Goal: Task Accomplishment & Management: Use online tool/utility

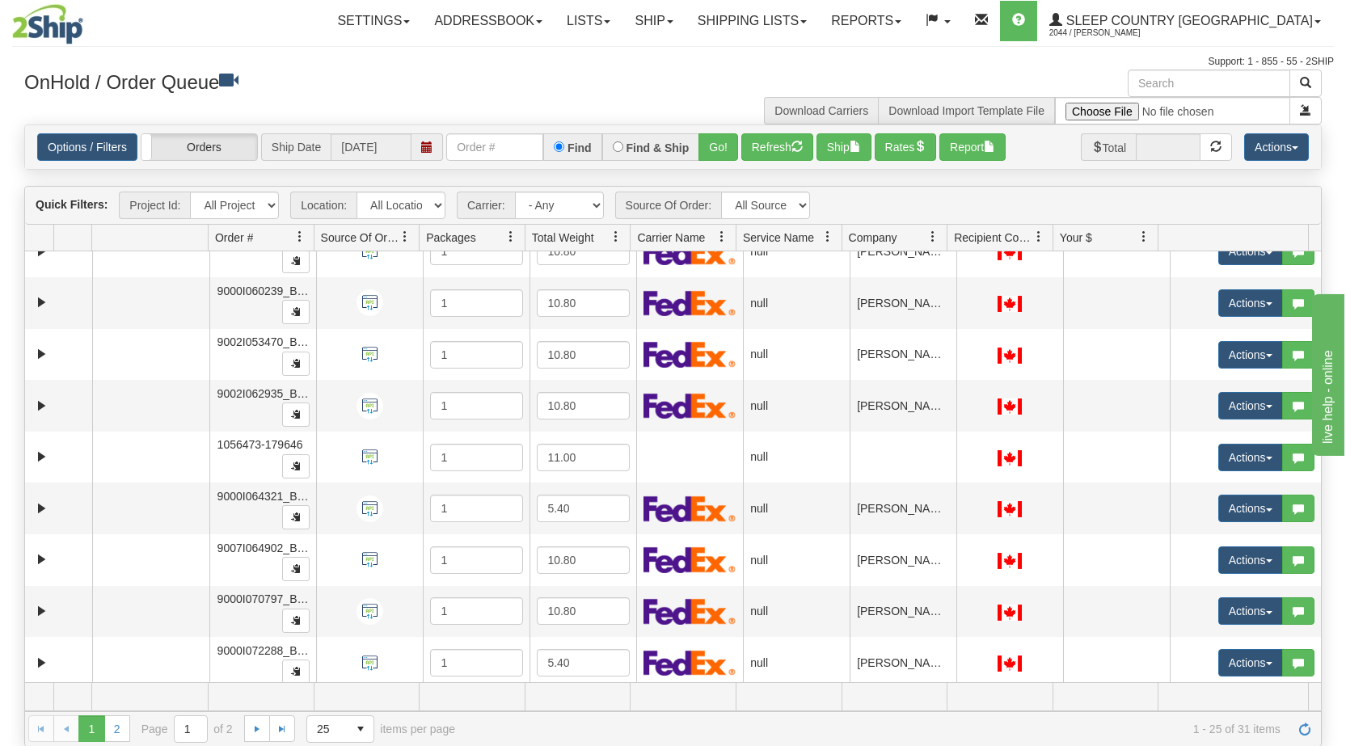
scroll to position [224, 0]
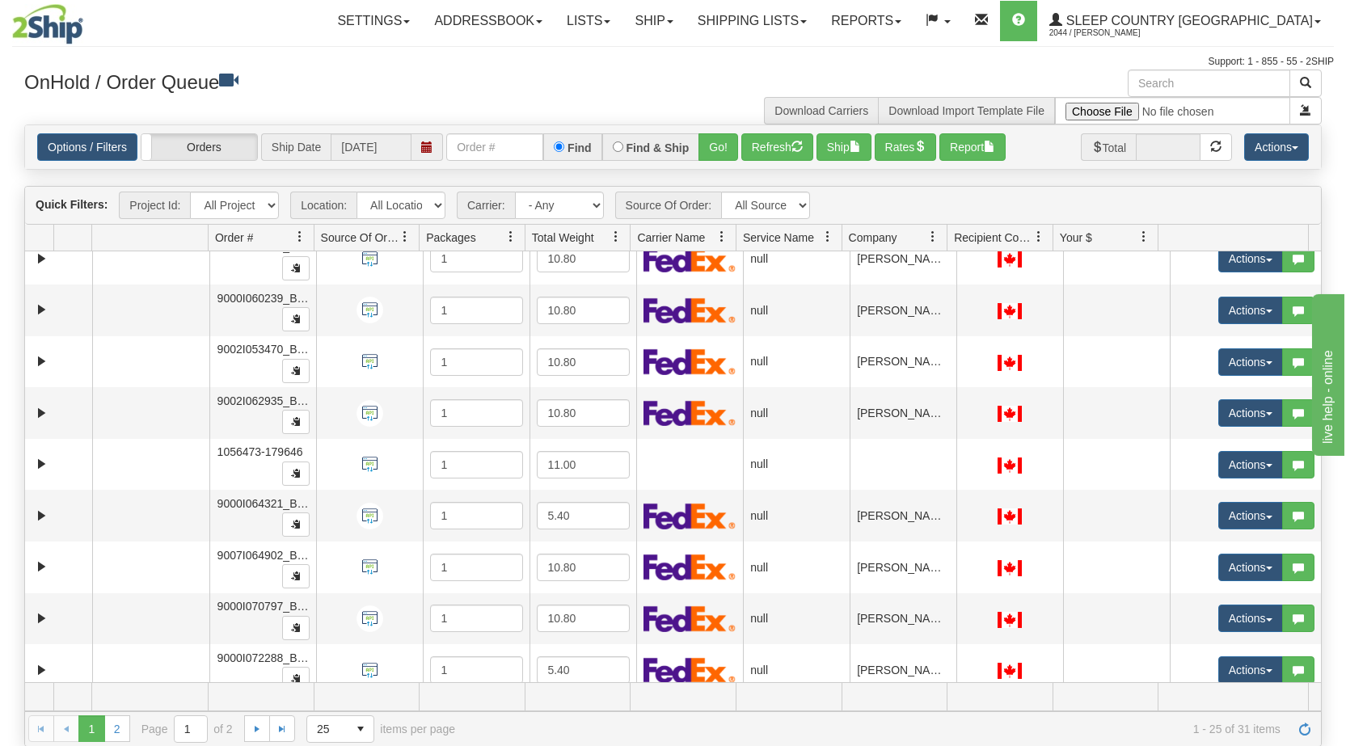
click at [936, 234] on span at bounding box center [933, 236] width 13 height 13
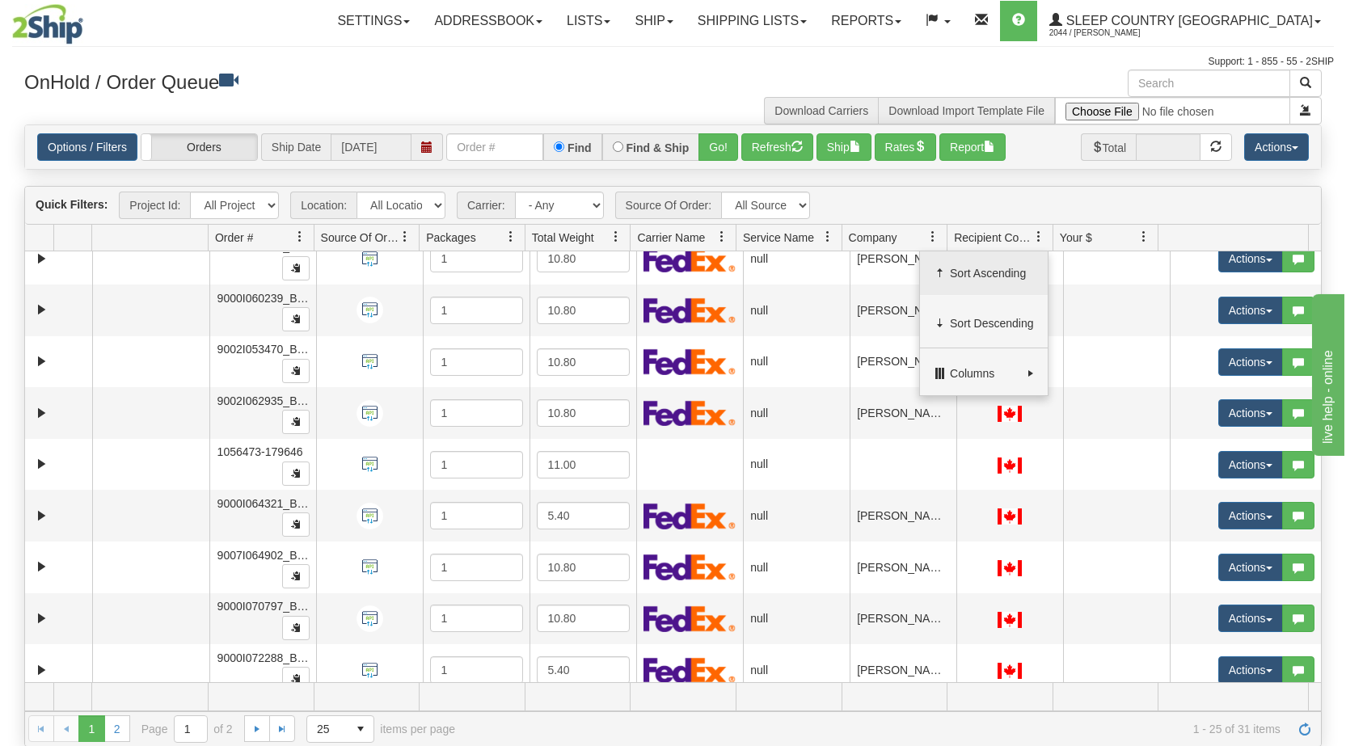
click at [952, 268] on span "Sort Ascending" at bounding box center [992, 273] width 84 height 16
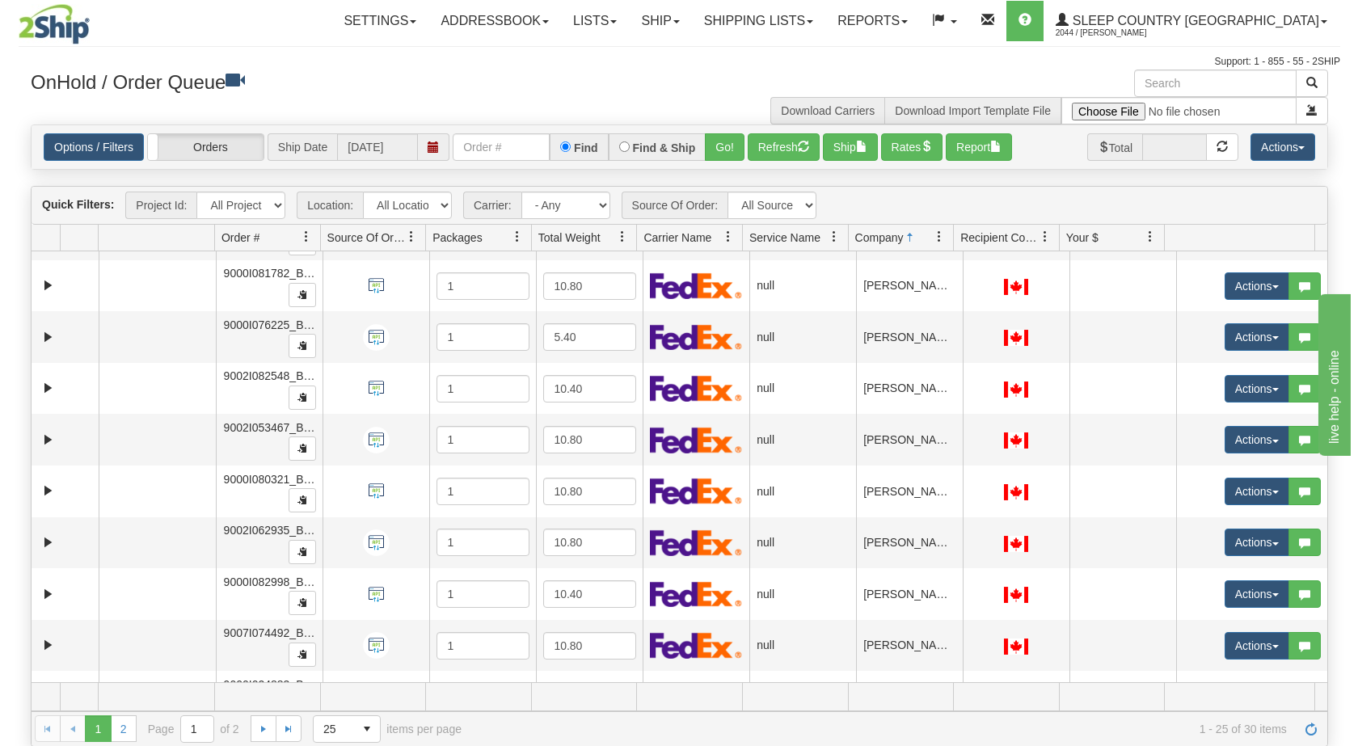
scroll to position [310, 0]
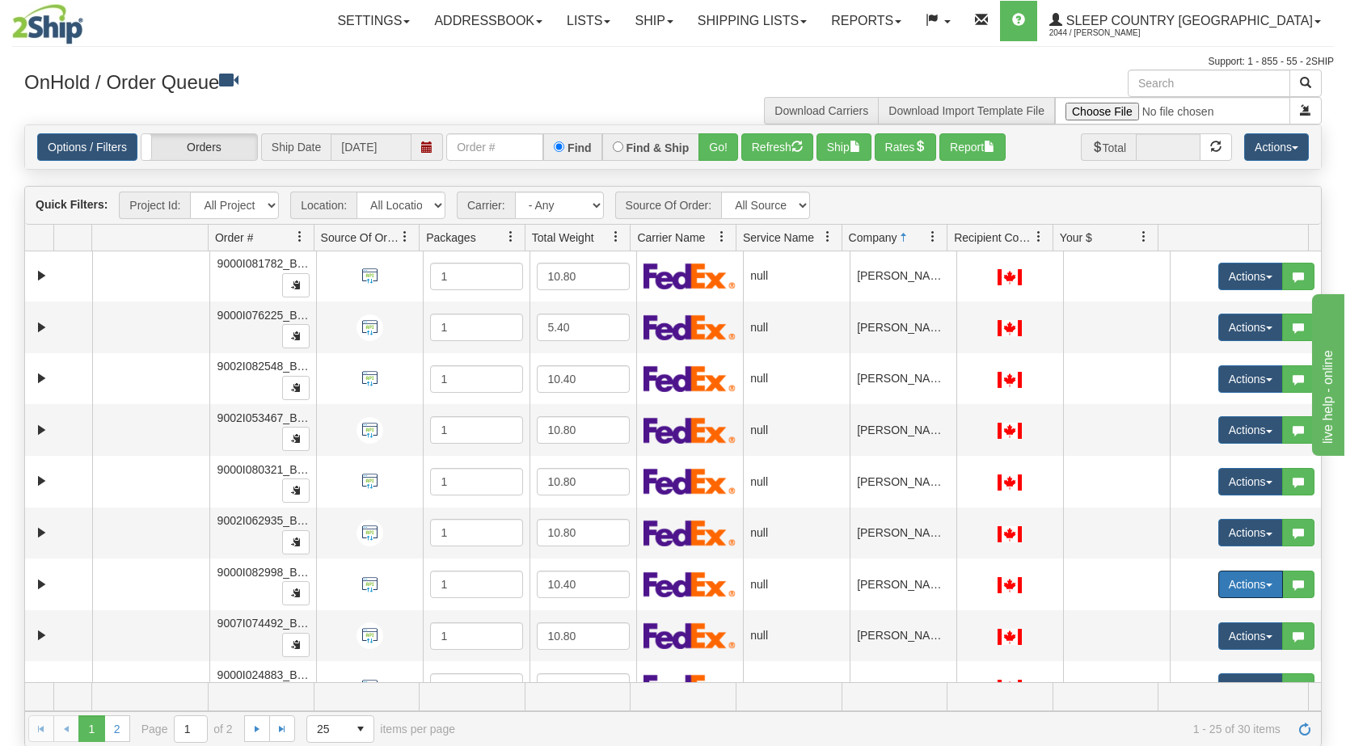
click at [1256, 582] on button "Actions" at bounding box center [1250, 584] width 65 height 27
click at [1201, 614] on link "Open" at bounding box center [1212, 615] width 140 height 21
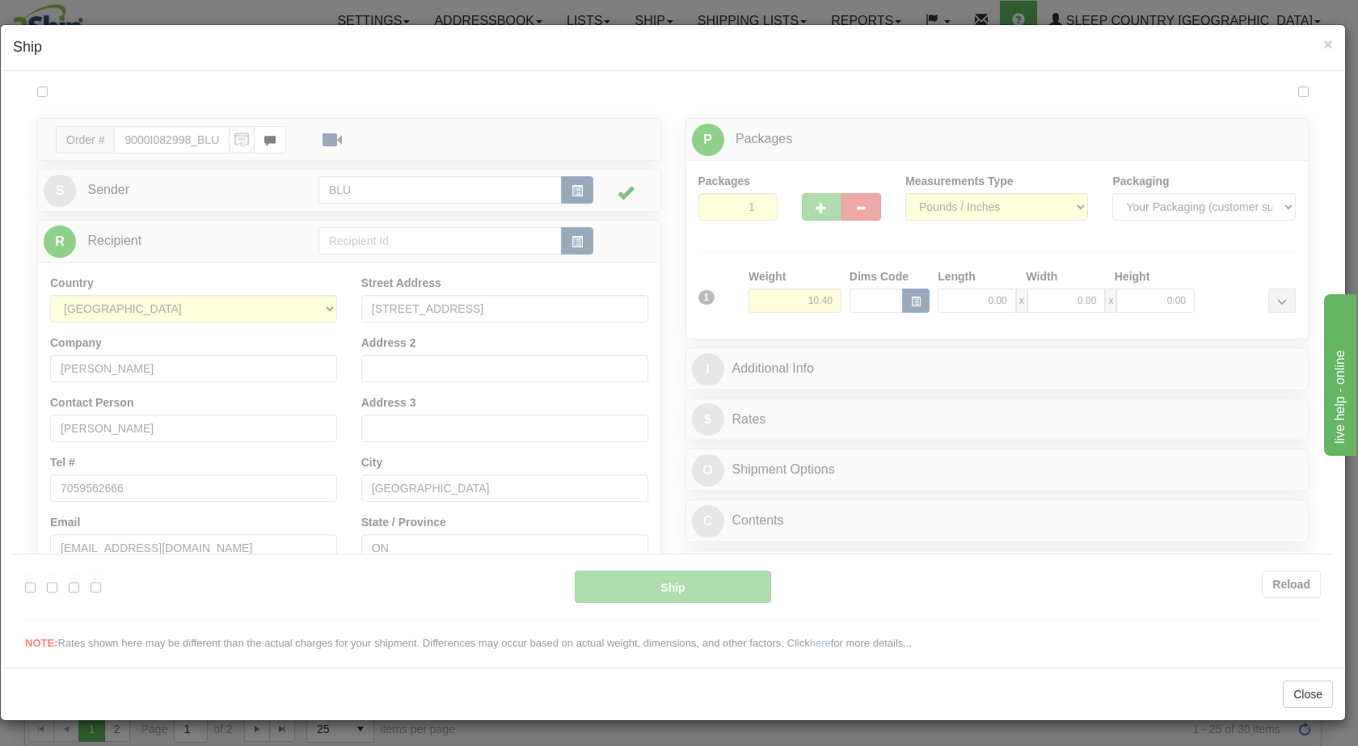
scroll to position [0, 0]
type input "12:59"
type input "16:00"
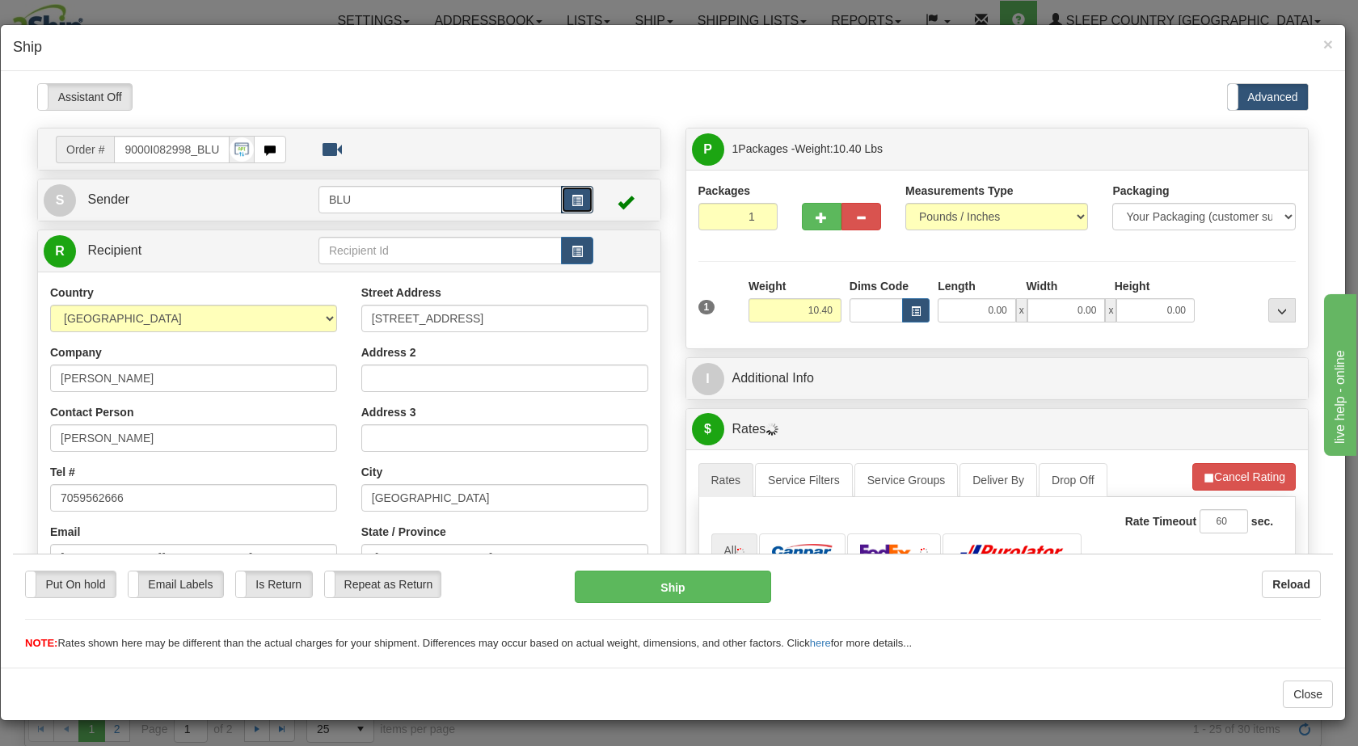
click at [574, 196] on span "button" at bounding box center [577, 200] width 11 height 11
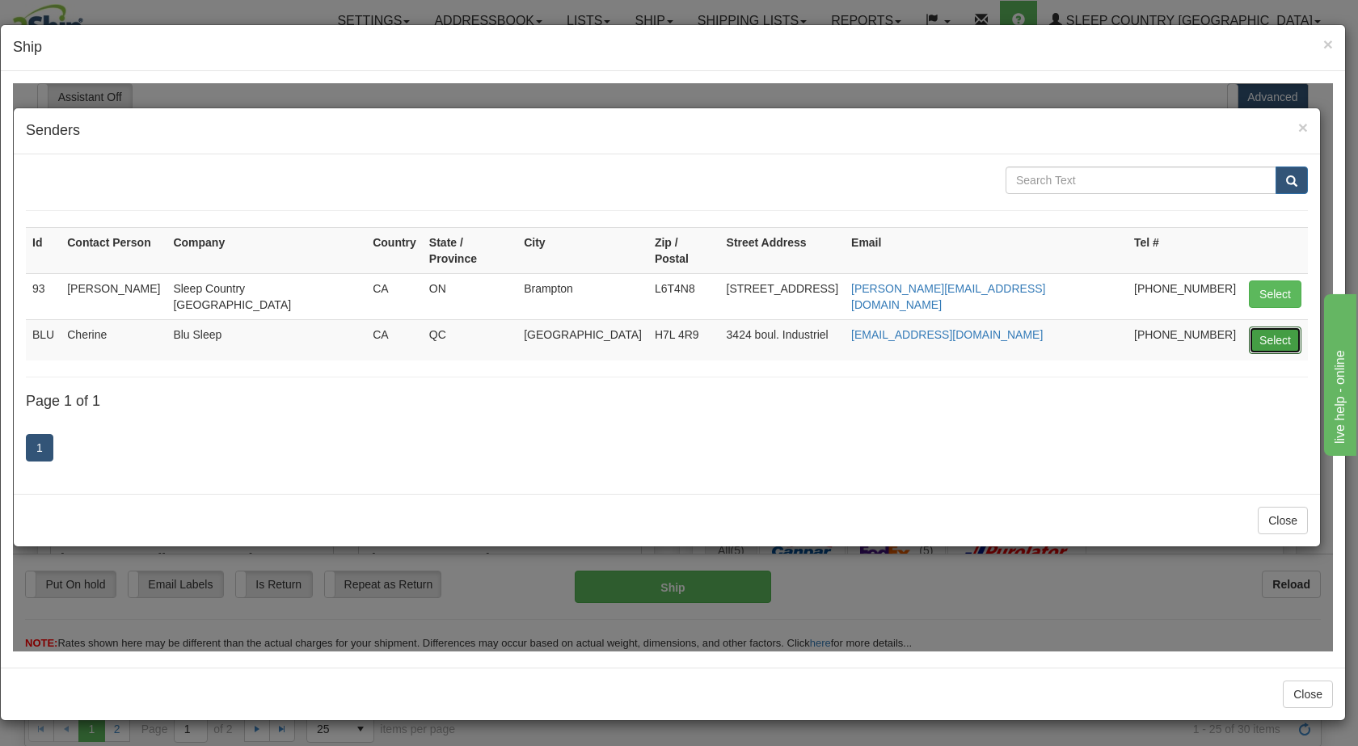
click at [1259, 326] on button "Select" at bounding box center [1275, 339] width 53 height 27
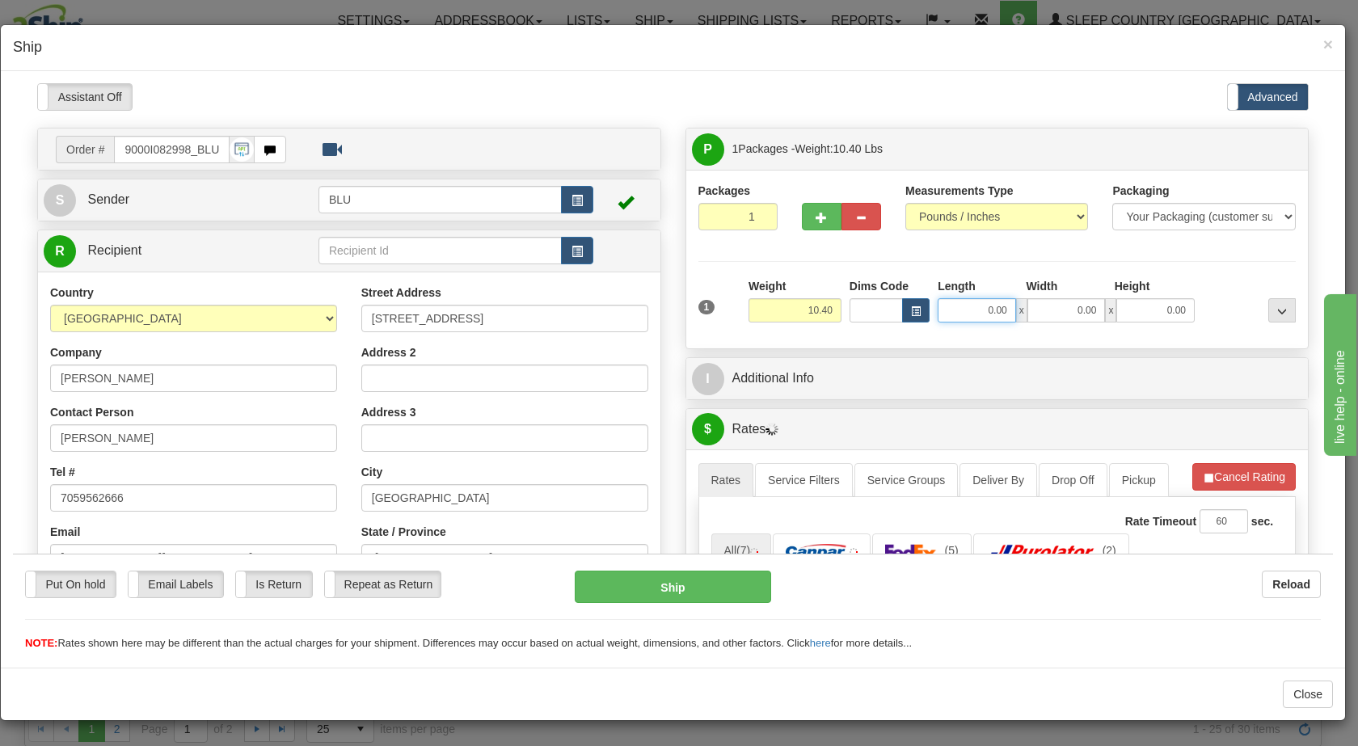
click at [971, 308] on input "0.00" at bounding box center [977, 310] width 78 height 24
type input "16.00"
click at [1064, 308] on input "0.00" at bounding box center [1067, 310] width 78 height 24
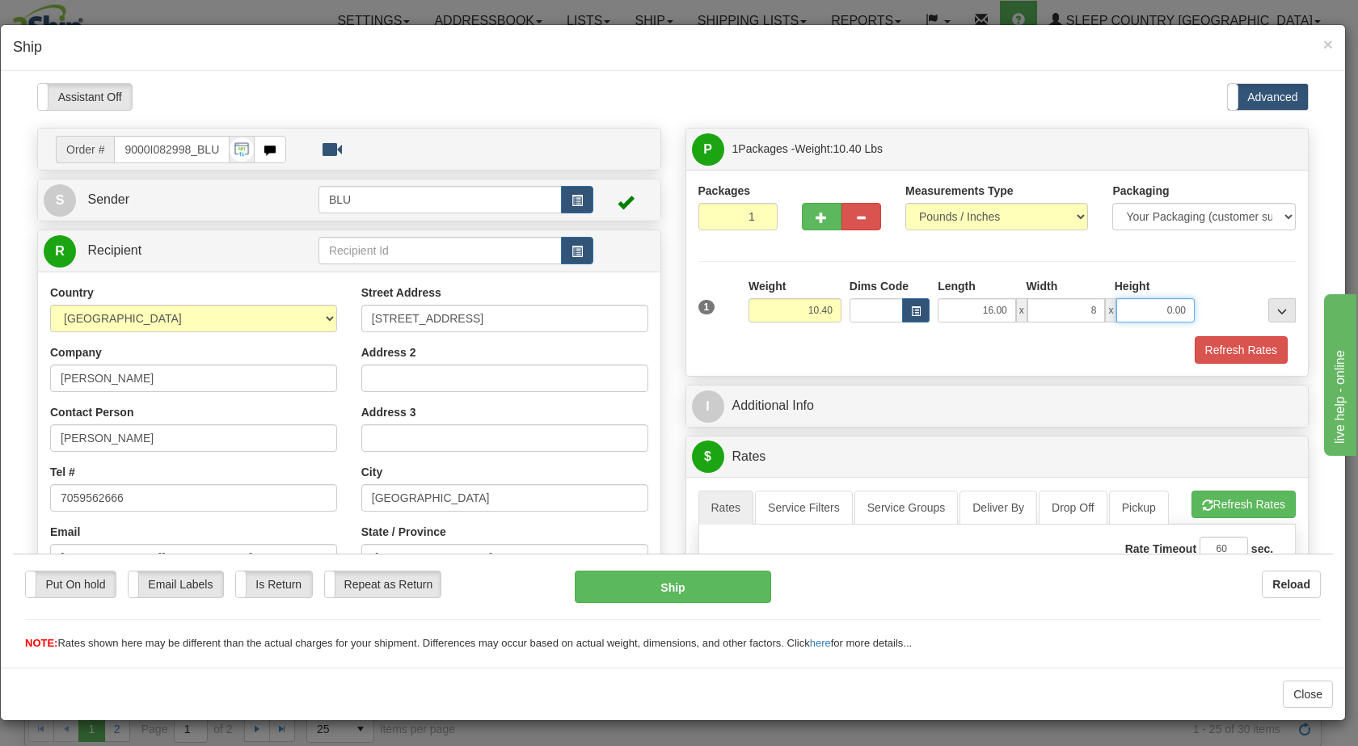
type input "8.00"
click at [1151, 311] on input "0.00" at bounding box center [1156, 310] width 78 height 24
type input "16.00"
click at [1207, 304] on div at bounding box center [1249, 299] width 101 height 44
click at [1203, 348] on button "Refresh Rates" at bounding box center [1241, 349] width 93 height 27
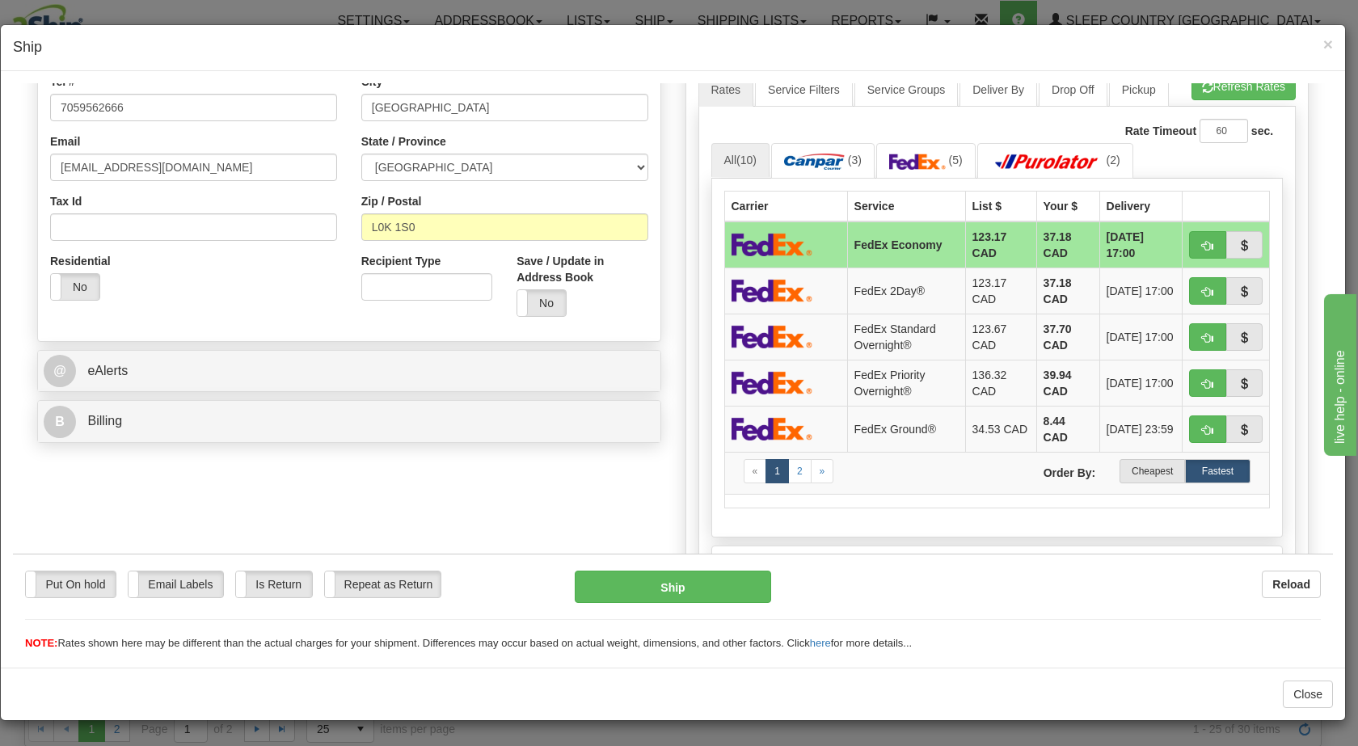
scroll to position [401, 0]
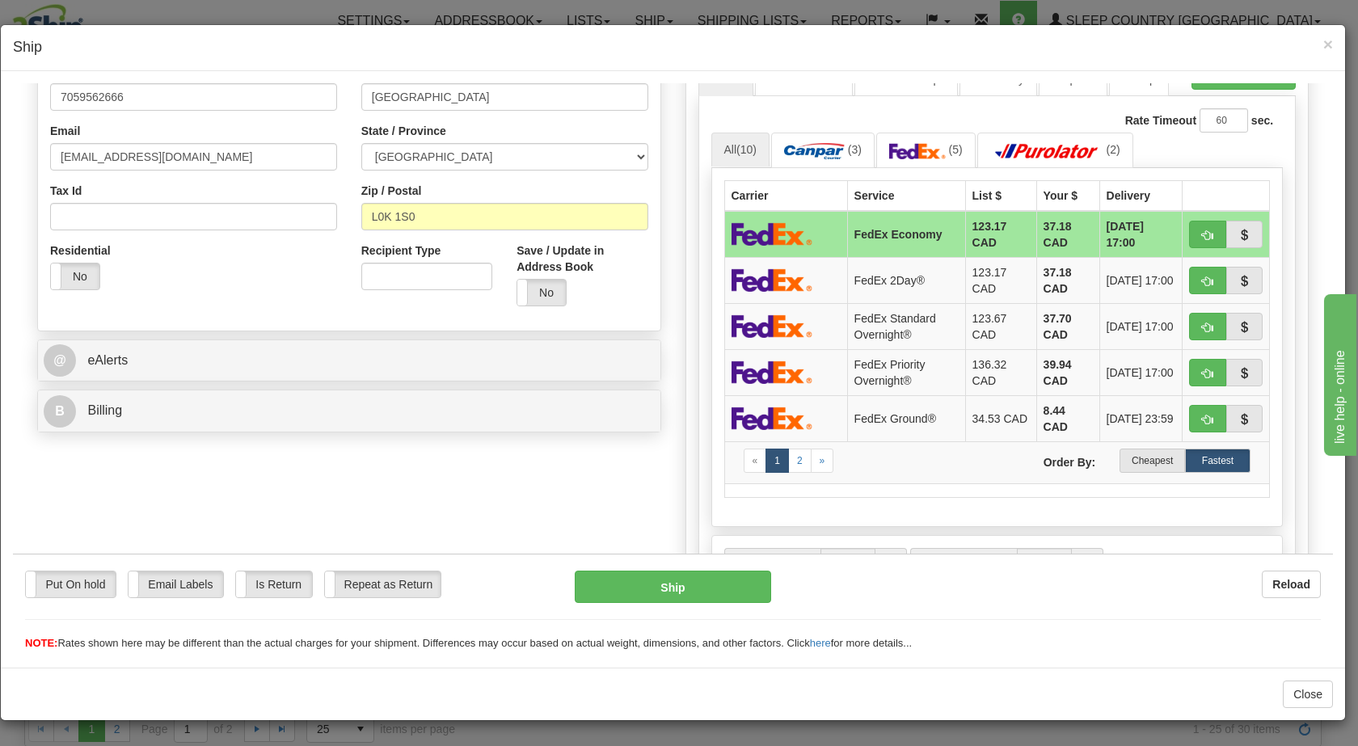
click at [1146, 454] on label "Cheapest" at bounding box center [1152, 460] width 65 height 24
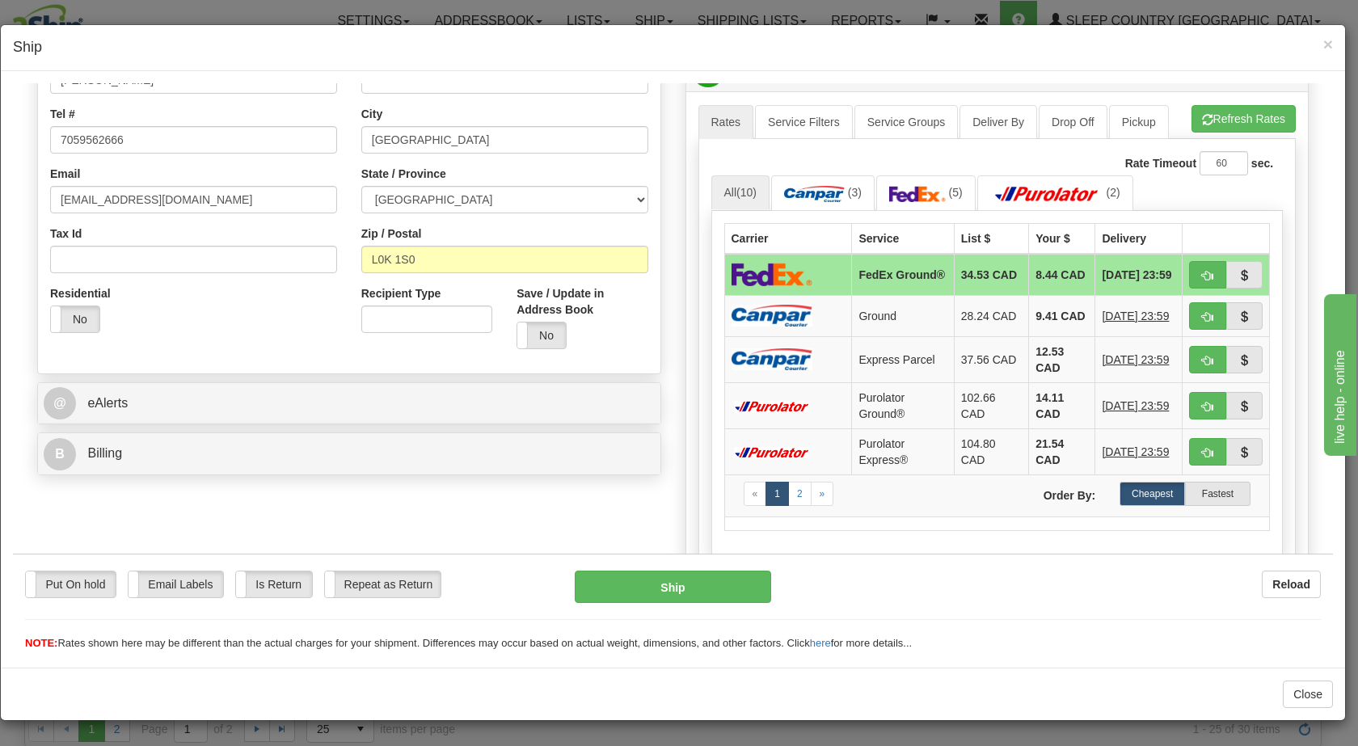
scroll to position [354, 0]
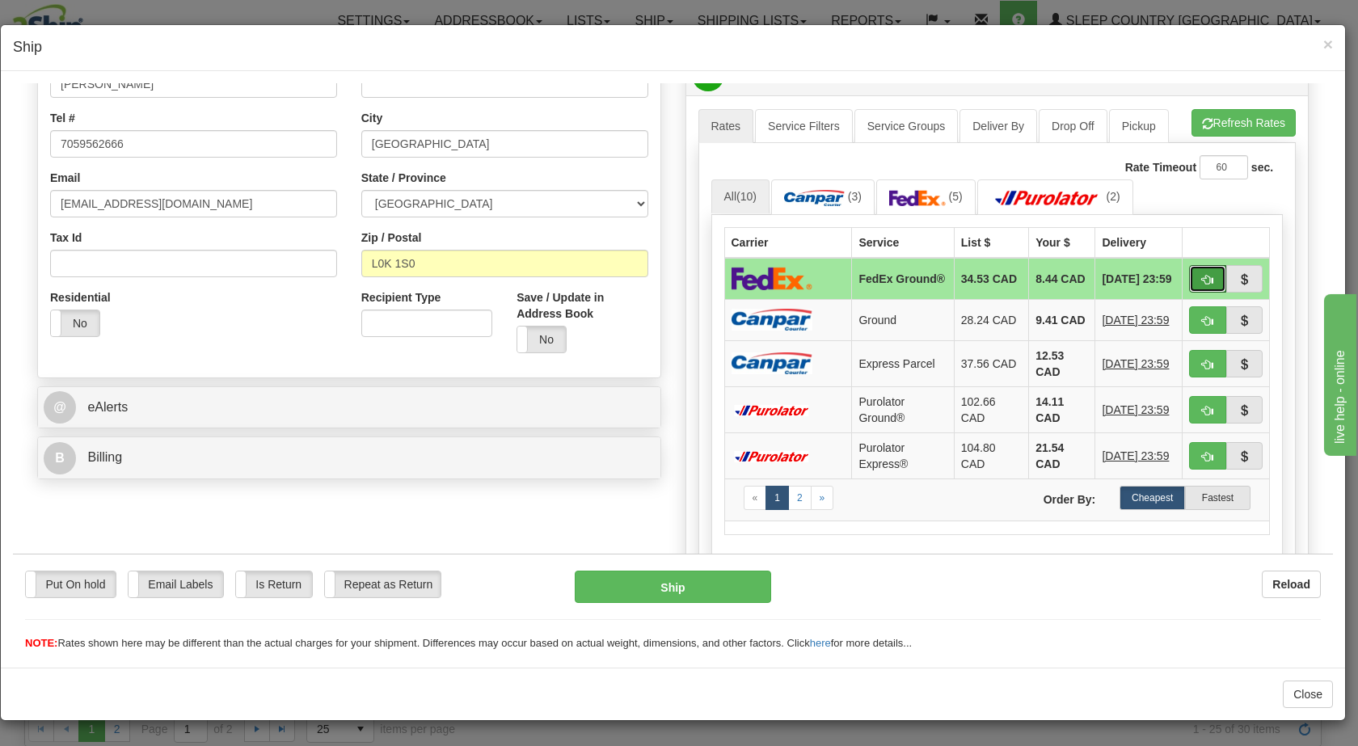
click at [1202, 283] on span "button" at bounding box center [1207, 279] width 11 height 11
type input "92"
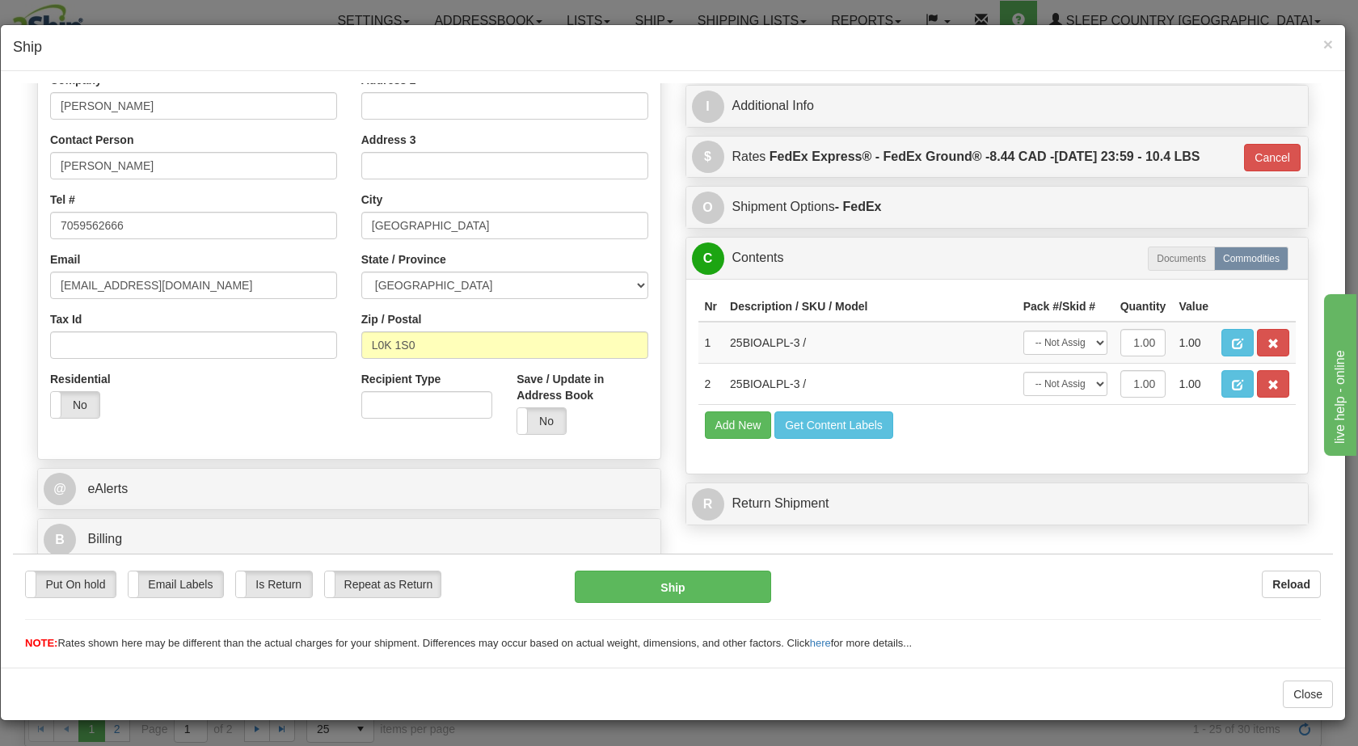
scroll to position [272, 0]
click at [671, 583] on button "Ship" at bounding box center [673, 586] width 196 height 32
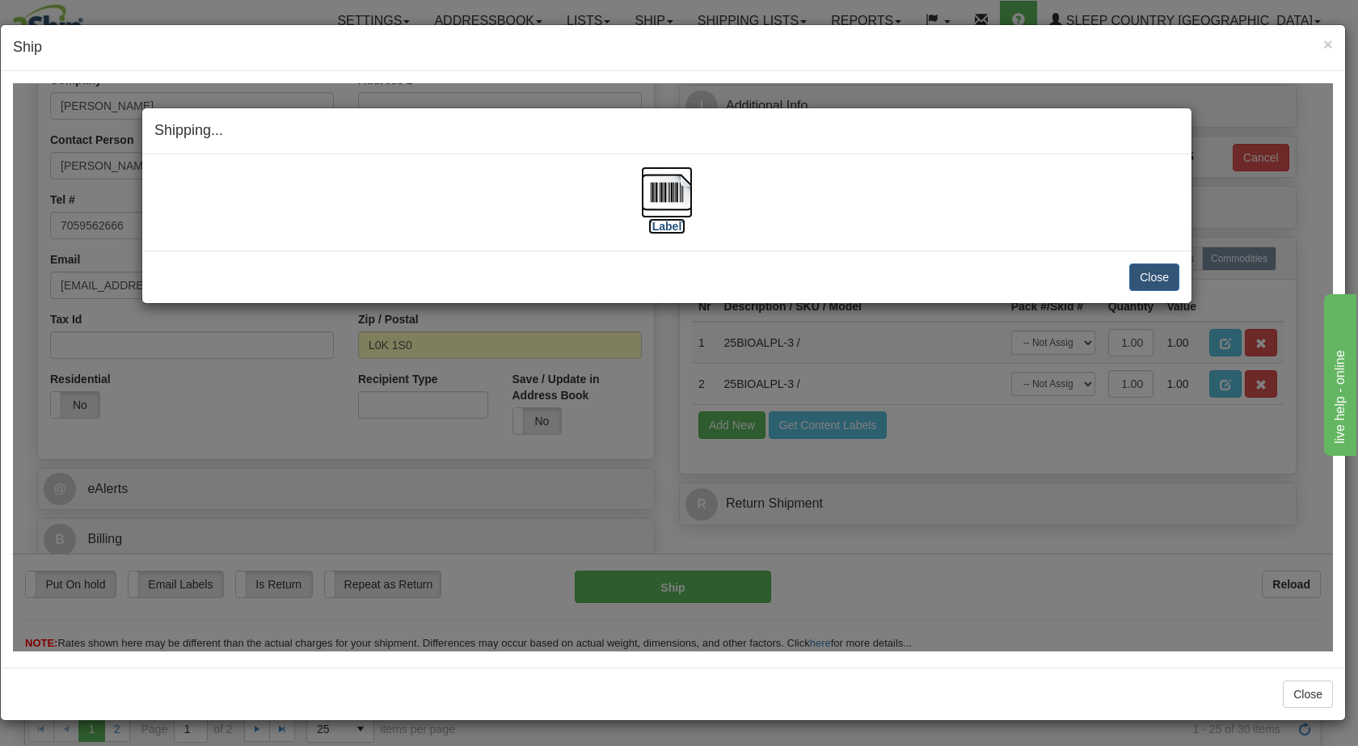
click at [668, 190] on img at bounding box center [667, 192] width 52 height 52
click at [1149, 283] on button "Close" at bounding box center [1154, 276] width 50 height 27
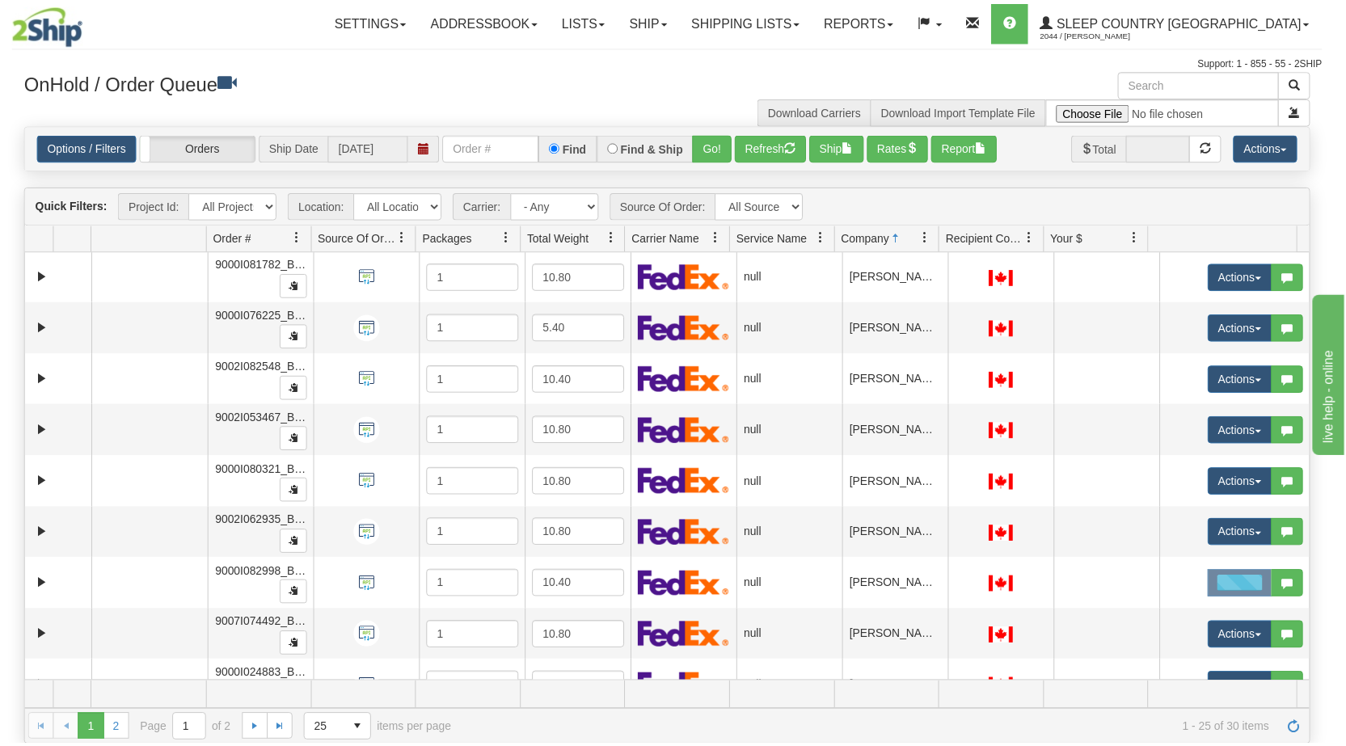
scroll to position [0, 0]
